Goal: Use online tool/utility: Utilize a website feature to perform a specific function

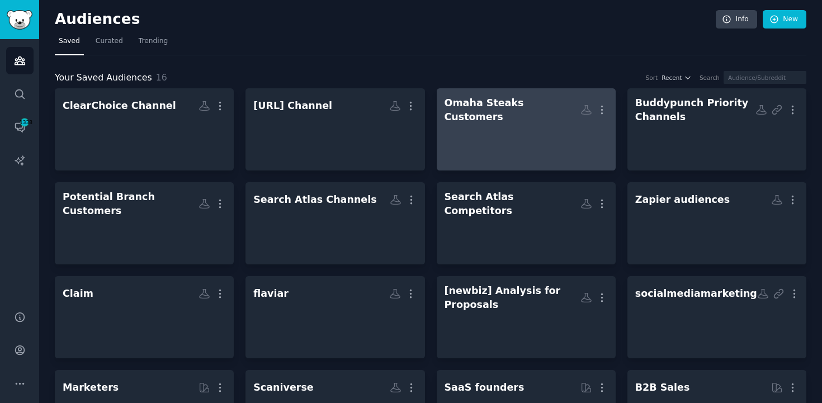
click at [447, 124] on div at bounding box center [525, 143] width 163 height 39
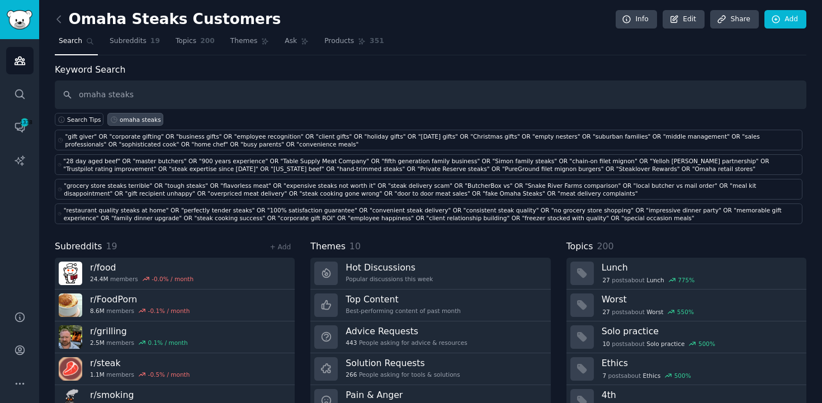
type input "omaha steaks"
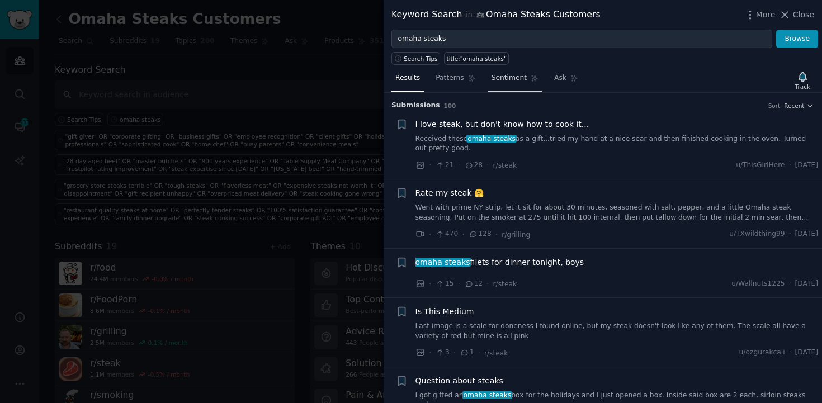
click at [489, 82] on link "Sentiment" at bounding box center [514, 80] width 55 height 23
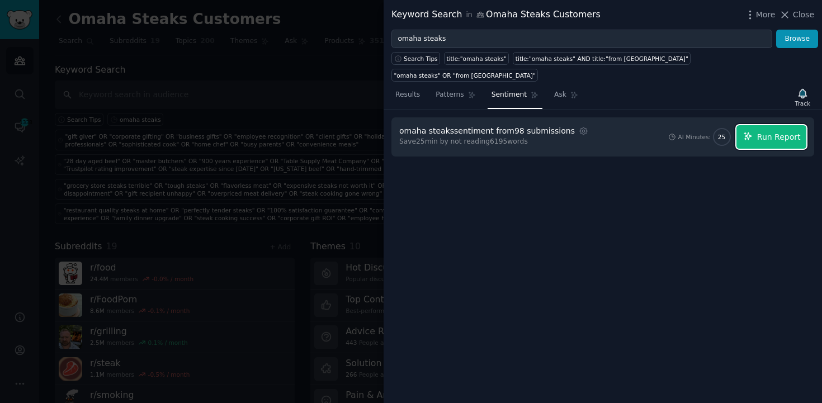
click at [759, 131] on span "Run Report" at bounding box center [779, 137] width 44 height 12
